Goal: Browse casually

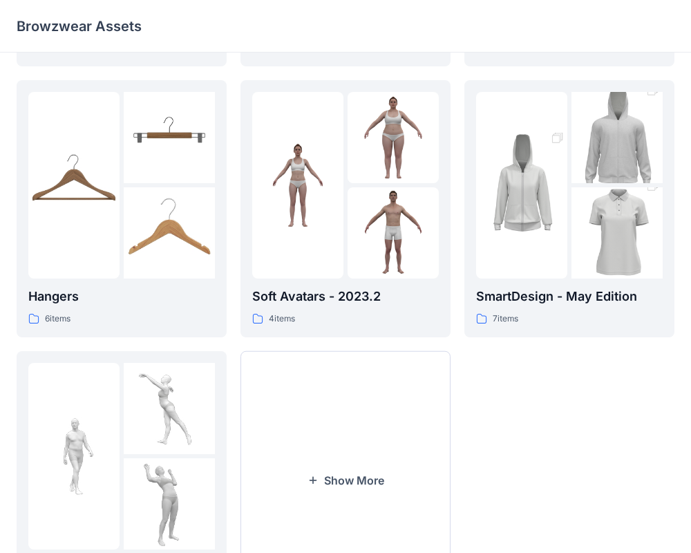
scroll to position [355, 0]
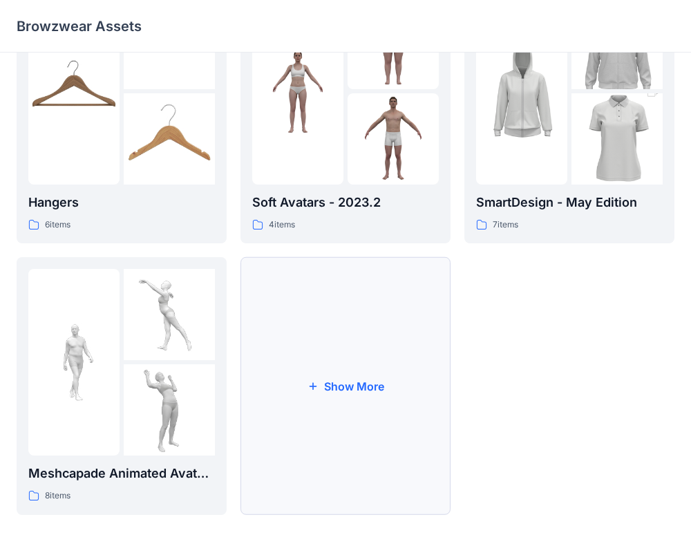
click at [315, 305] on button "Show More" at bounding box center [346, 386] width 210 height 258
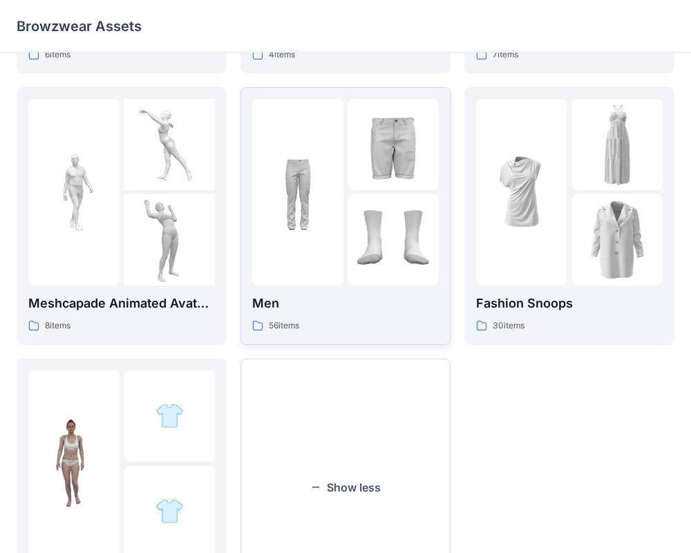
scroll to position [626, 0]
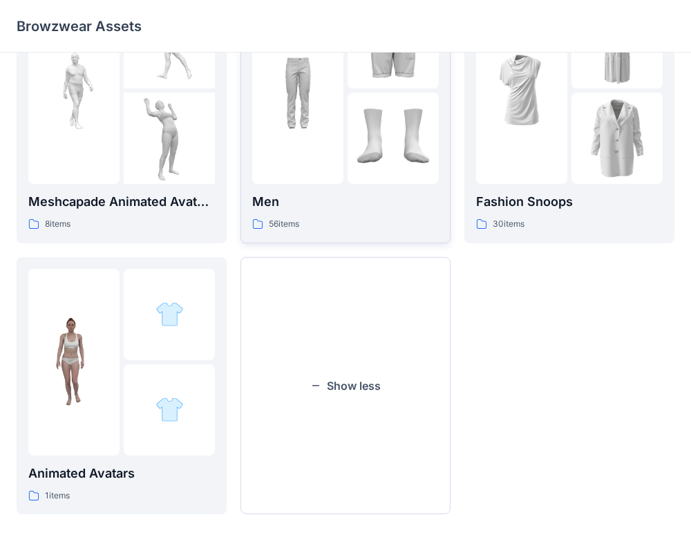
click at [364, 170] on img at bounding box center [393, 138] width 91 height 91
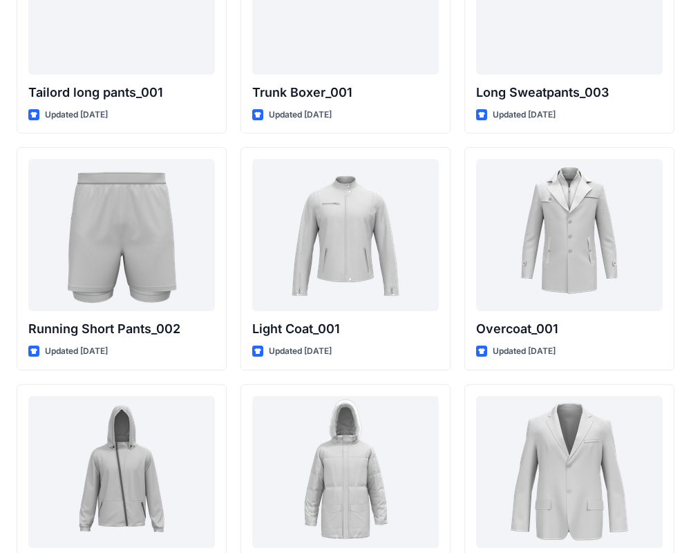
scroll to position [3337, 0]
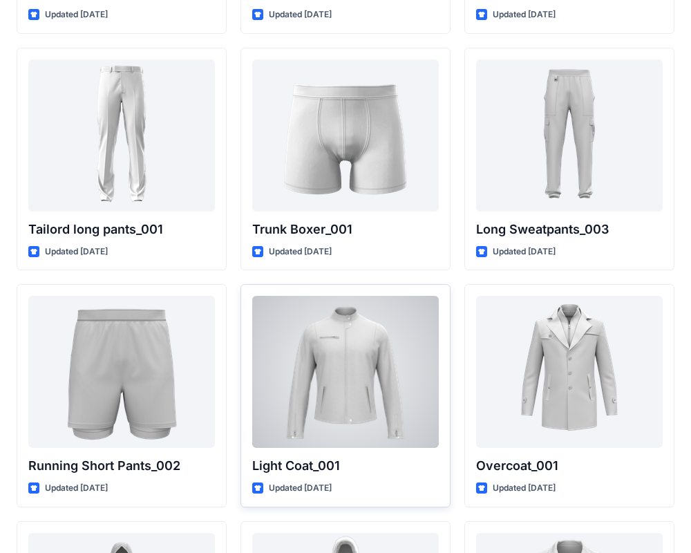
click at [360, 362] on div at bounding box center [345, 372] width 187 height 152
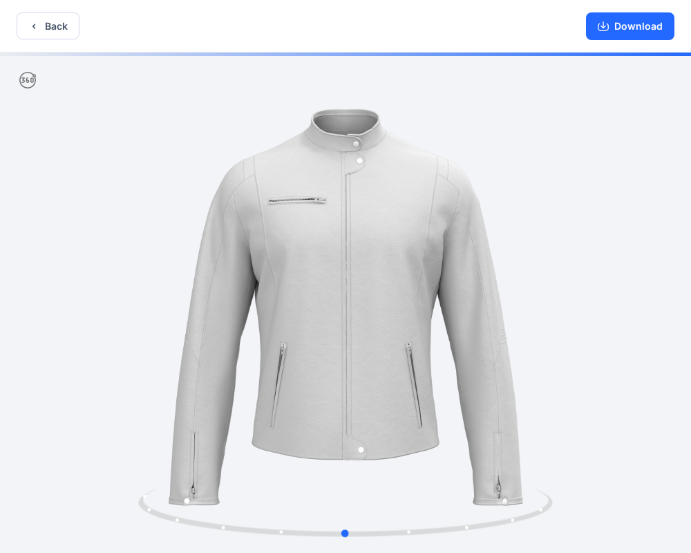
click at [615, 296] on div at bounding box center [345, 304] width 691 height 503
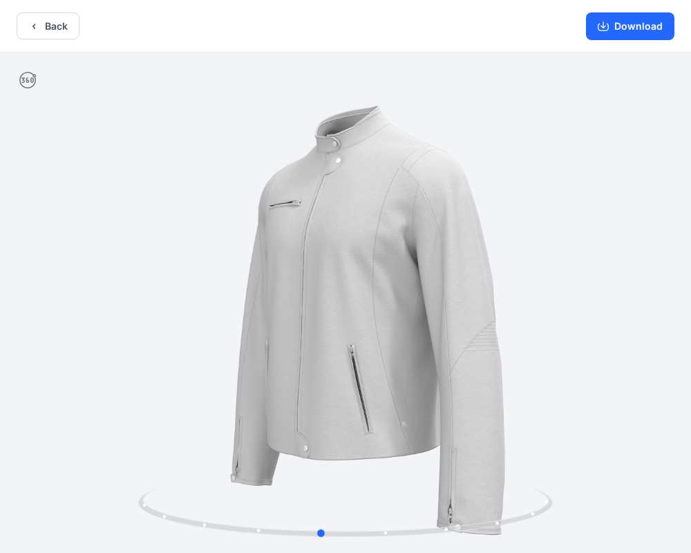
drag, startPoint x: 571, startPoint y: 268, endPoint x: 545, endPoint y: 290, distance: 34.3
click at [545, 290] on div at bounding box center [345, 304] width 691 height 503
click at [46, 19] on button "Back" at bounding box center [48, 25] width 63 height 27
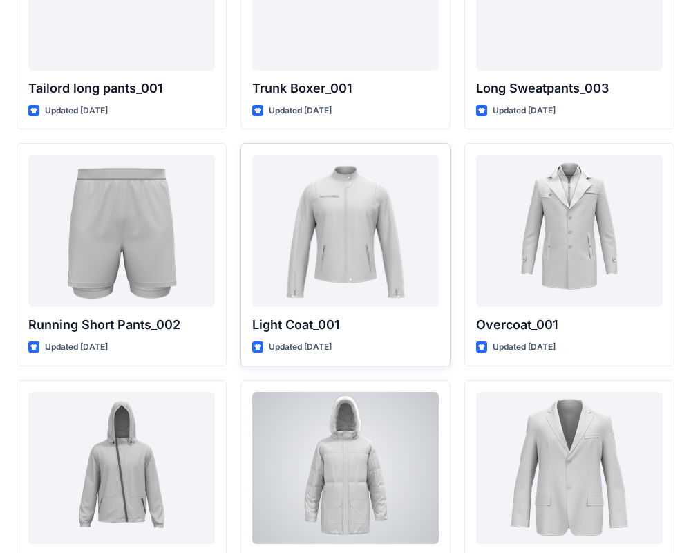
scroll to position [3476, 0]
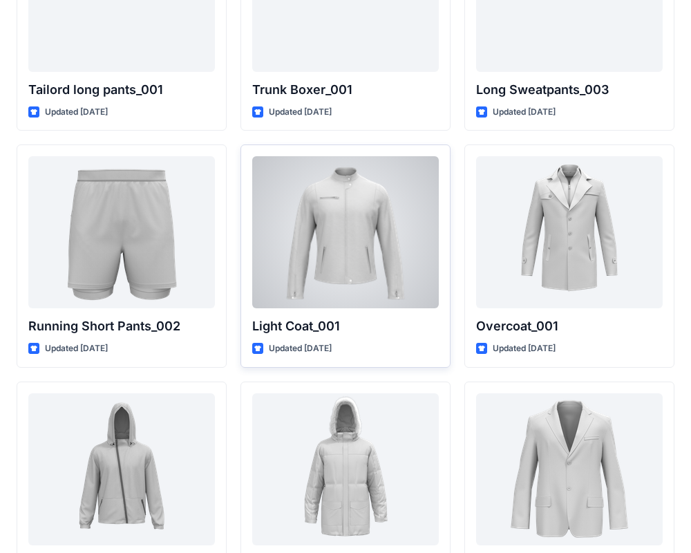
click at [384, 250] on div at bounding box center [345, 232] width 187 height 152
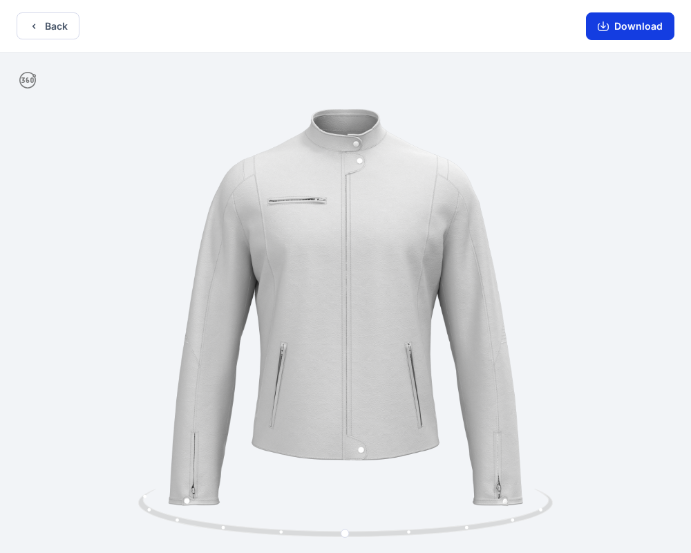
click at [621, 32] on button "Download" at bounding box center [630, 26] width 88 height 28
